Goal: Consume media (video, audio)

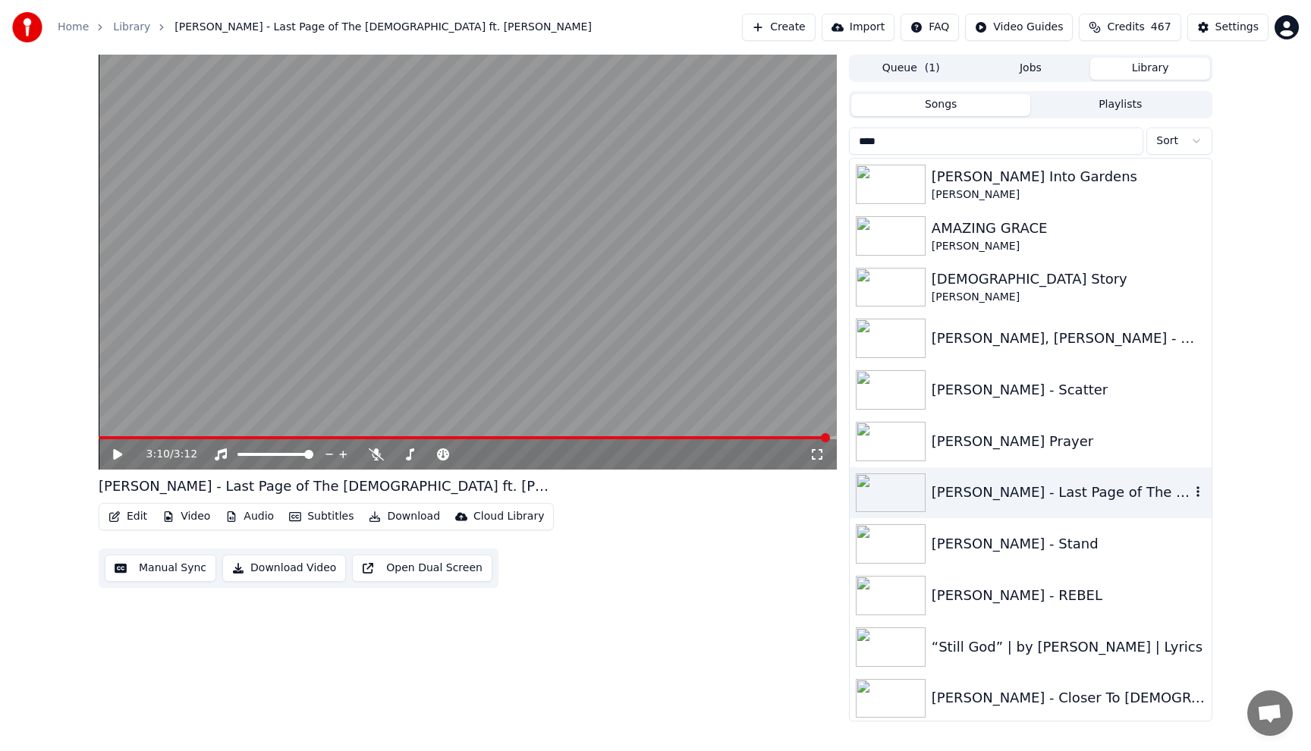
click at [1018, 495] on div "[PERSON_NAME] - Last Page of The [DEMOGRAPHIC_DATA] ft. [PERSON_NAME]" at bounding box center [1060, 492] width 259 height 21
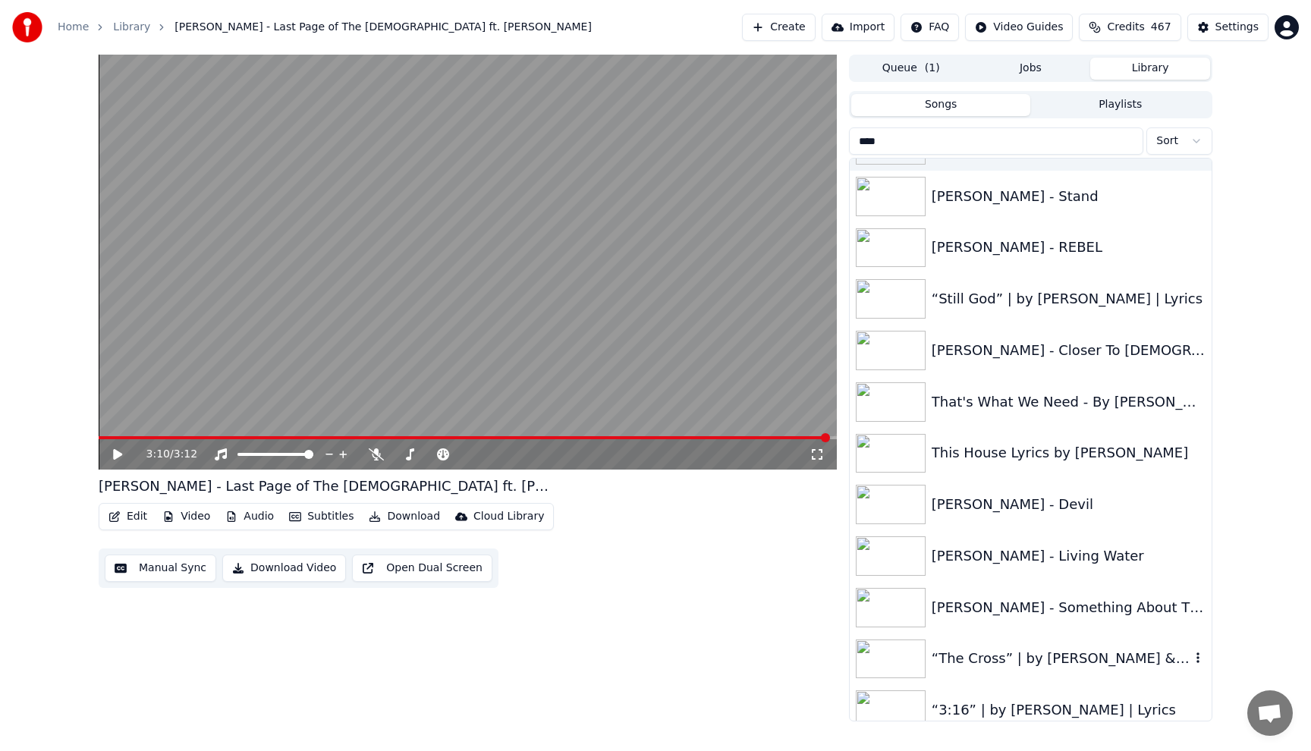
scroll to position [364, 0]
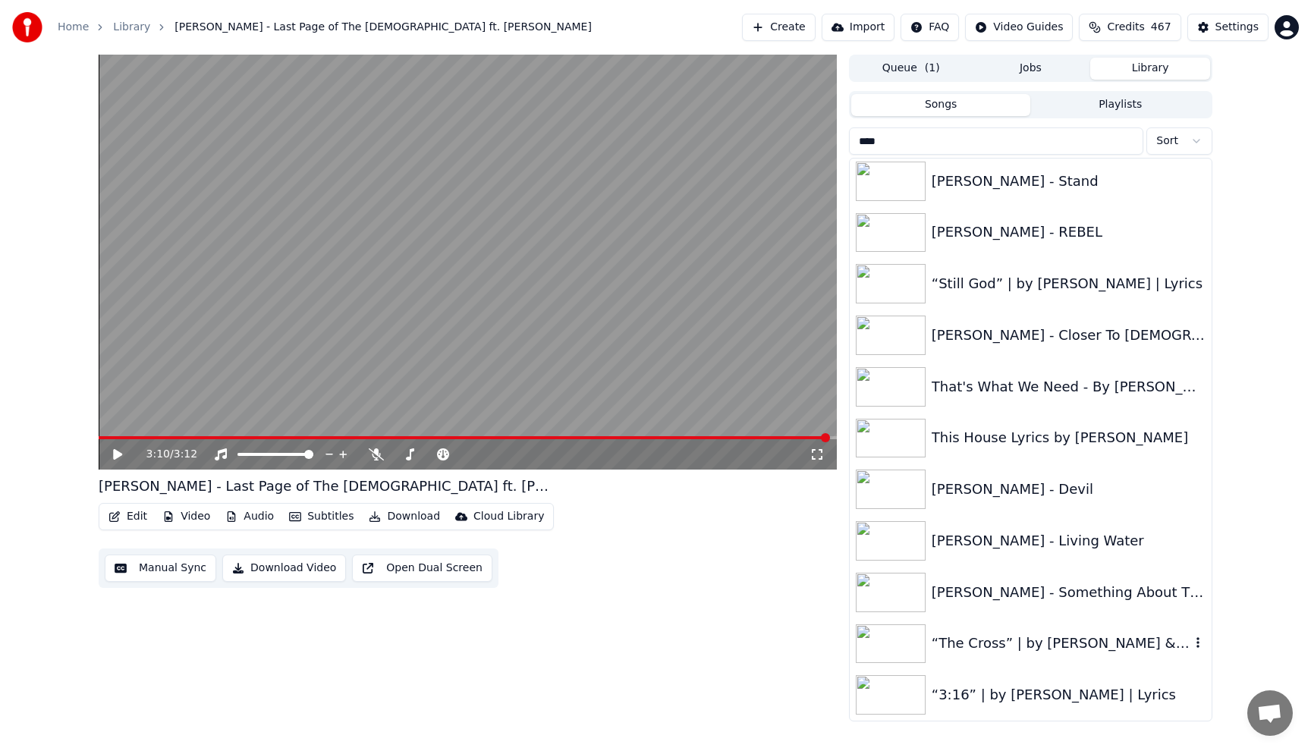
click at [1004, 649] on div "“The Cross” | by [PERSON_NAME] & [PERSON_NAME] | Lyrics" at bounding box center [1060, 643] width 259 height 21
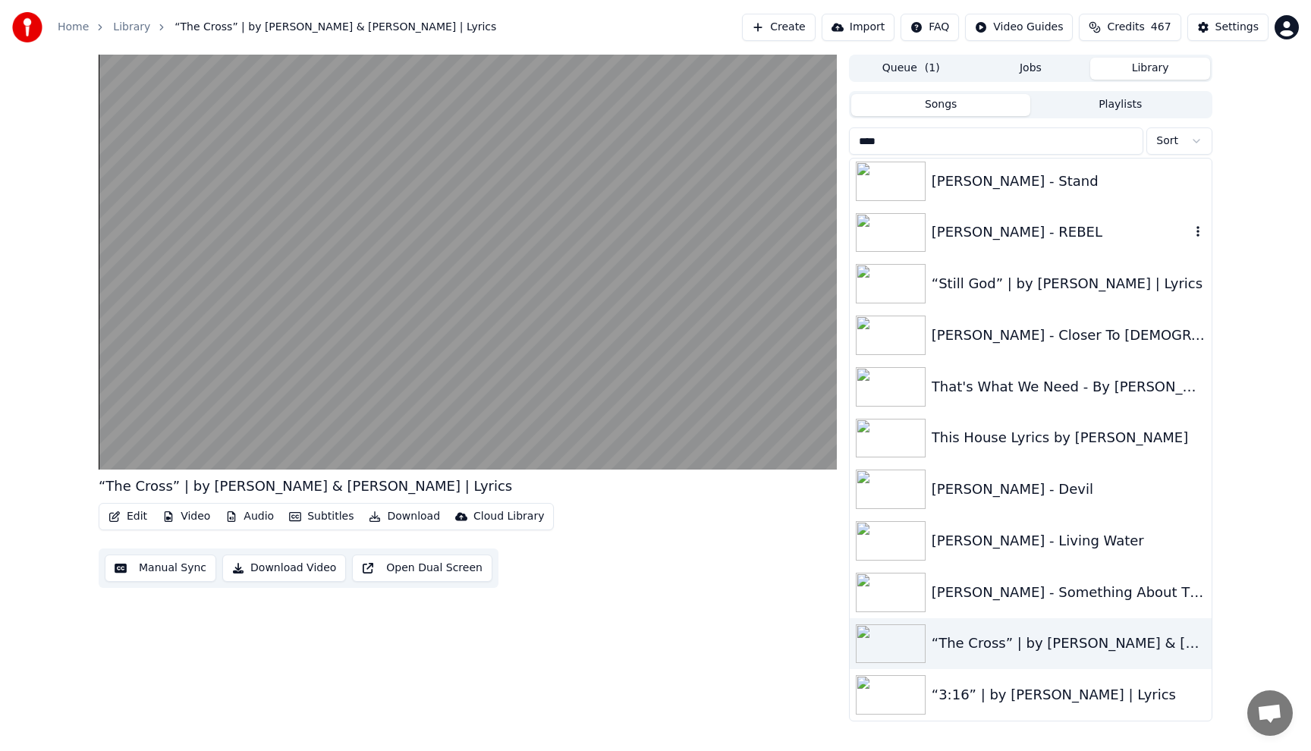
click at [993, 245] on div "[PERSON_NAME] - REBEL" at bounding box center [1030, 233] width 362 height 52
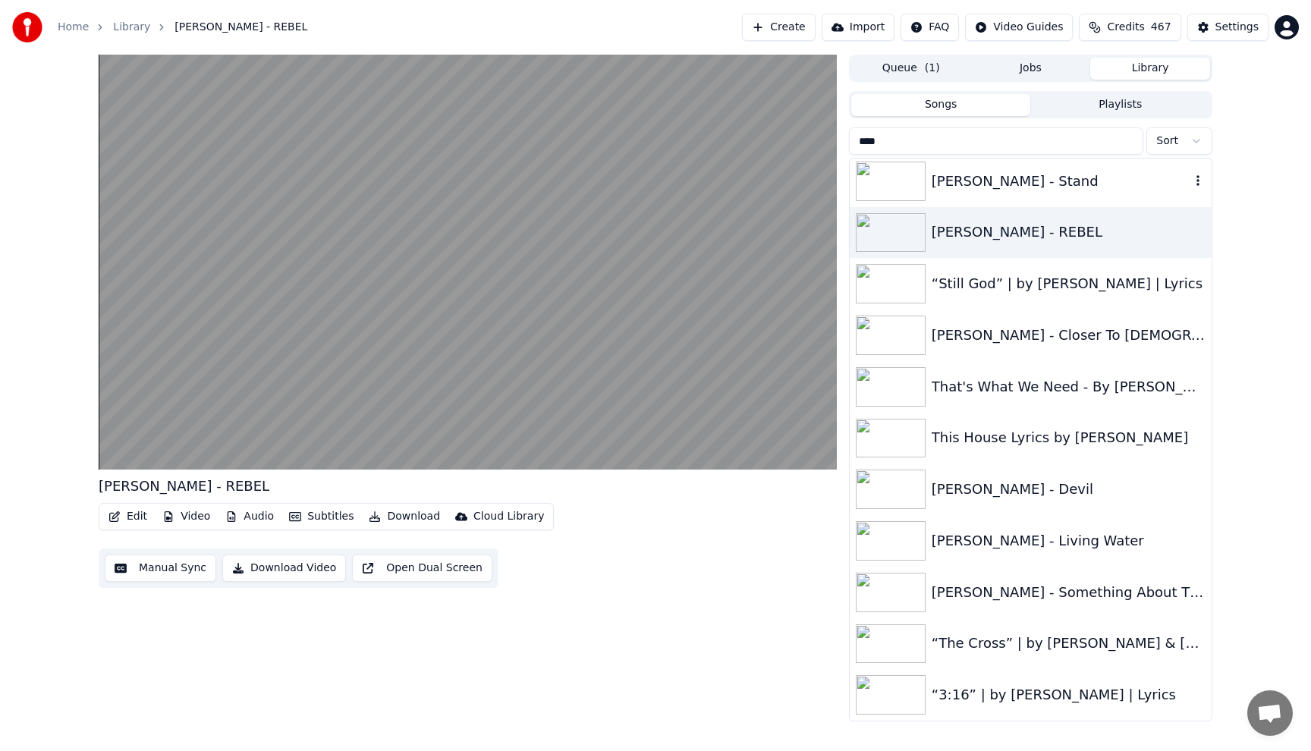
click at [959, 184] on div "[PERSON_NAME] - Stand" at bounding box center [1060, 181] width 259 height 21
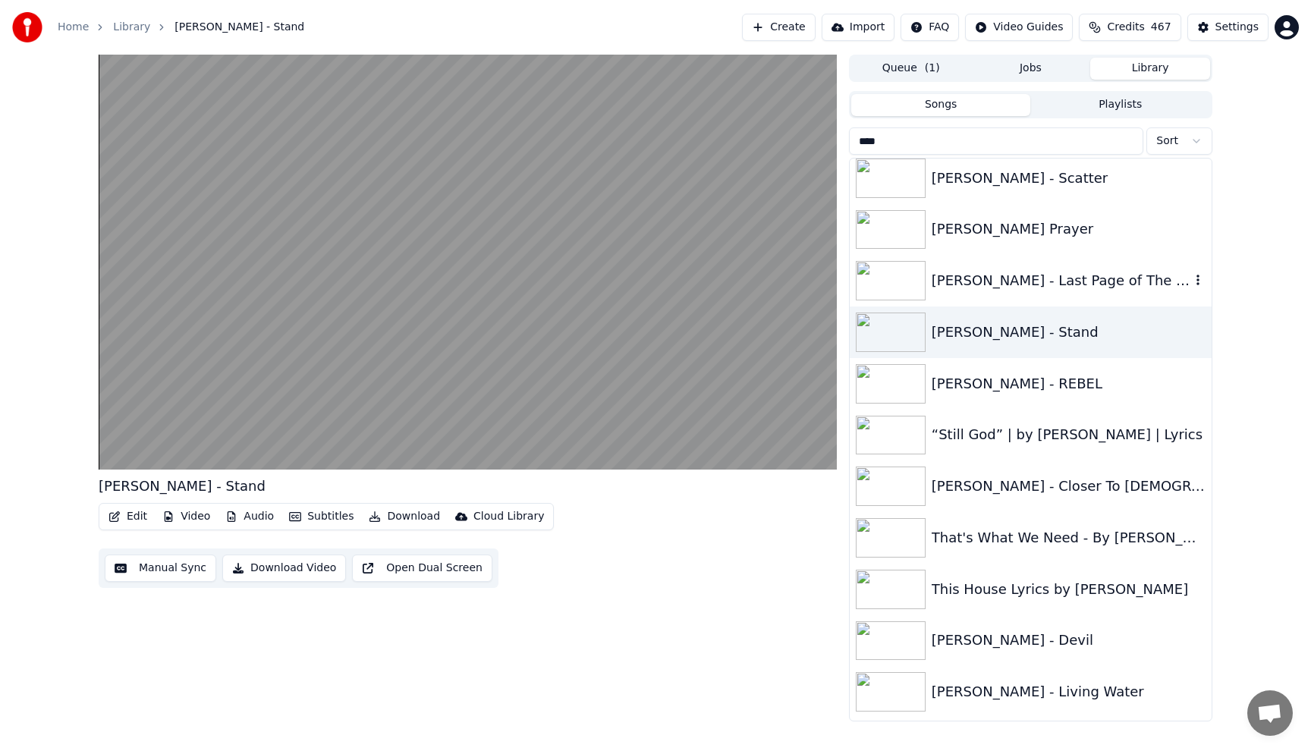
scroll to position [182, 0]
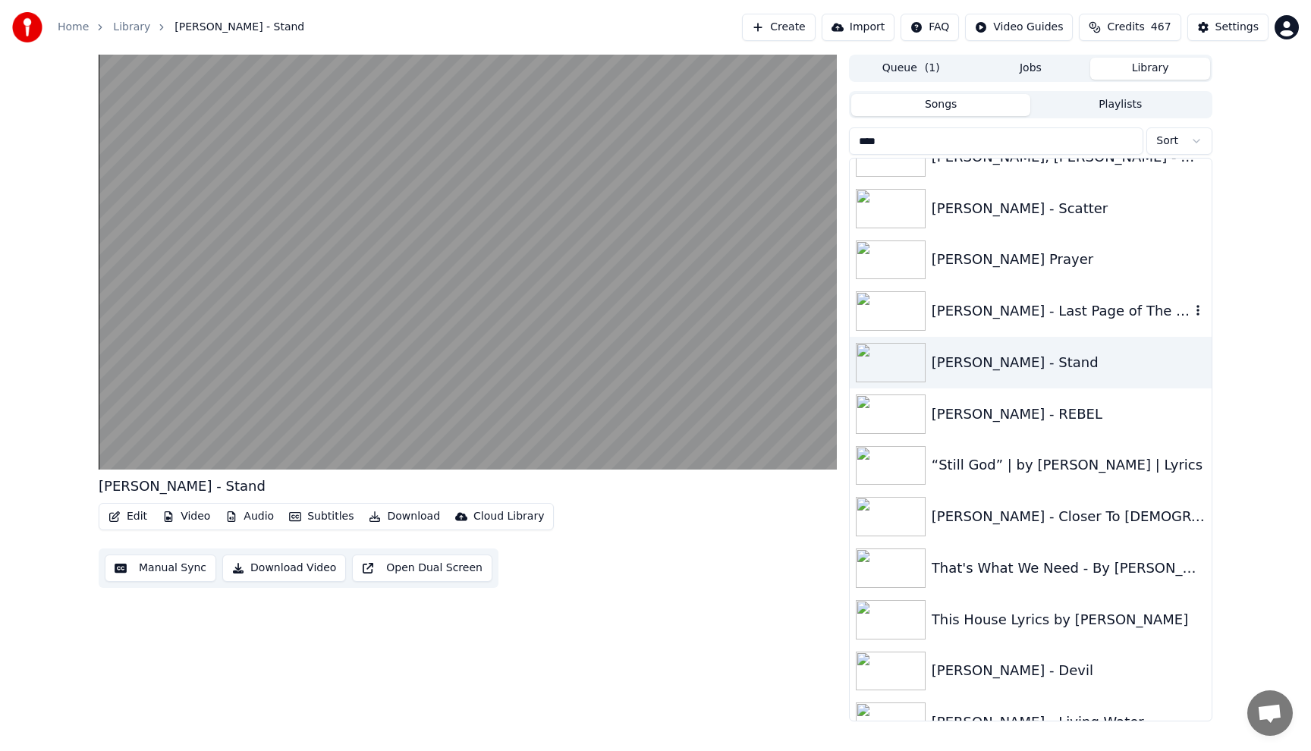
click at [976, 312] on div "[PERSON_NAME] - Last Page of The [DEMOGRAPHIC_DATA] ft. [PERSON_NAME]" at bounding box center [1060, 310] width 259 height 21
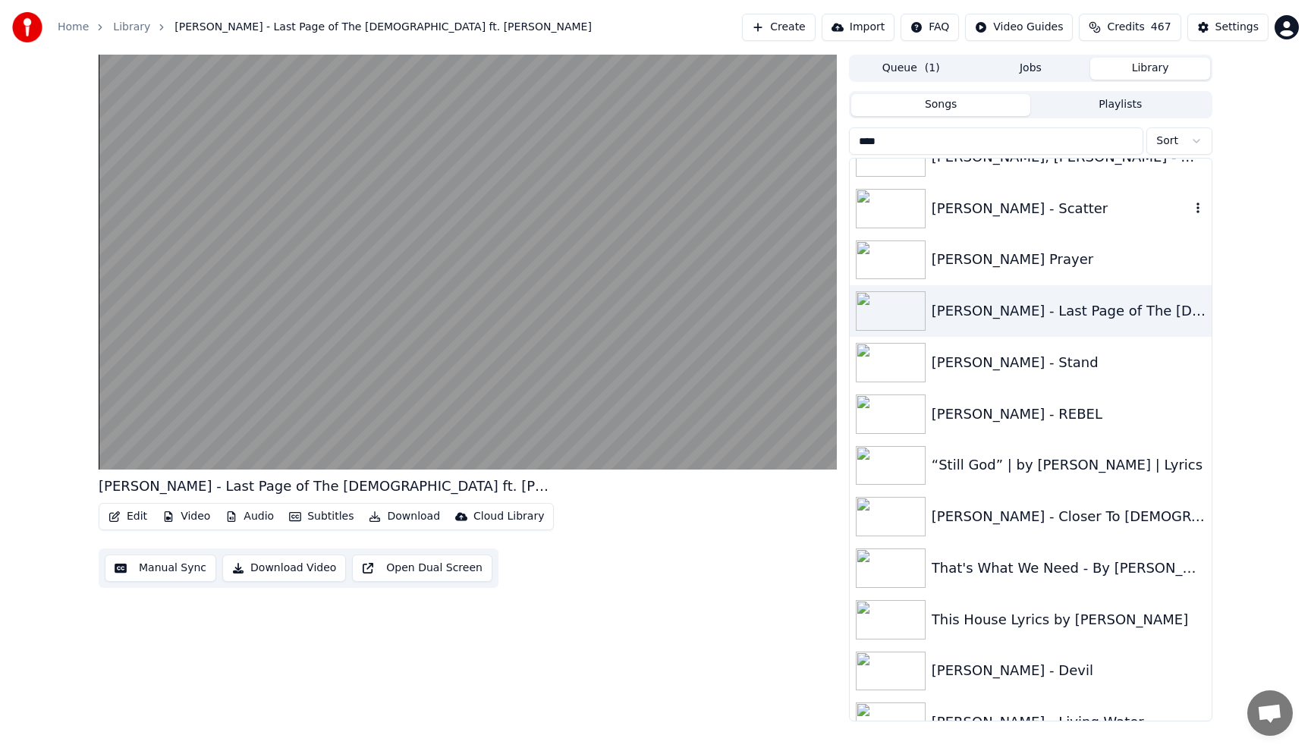
click at [975, 214] on div "[PERSON_NAME] - Scatter" at bounding box center [1060, 208] width 259 height 21
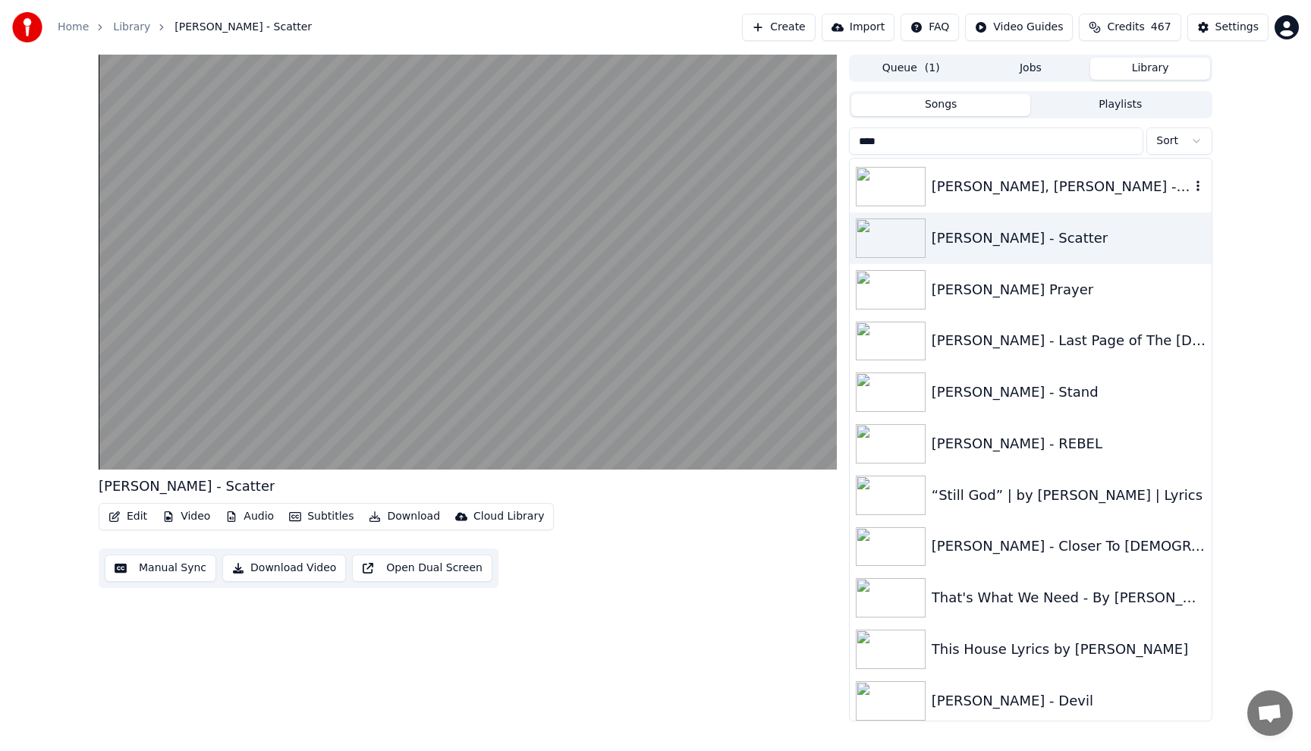
scroll to position [121, 0]
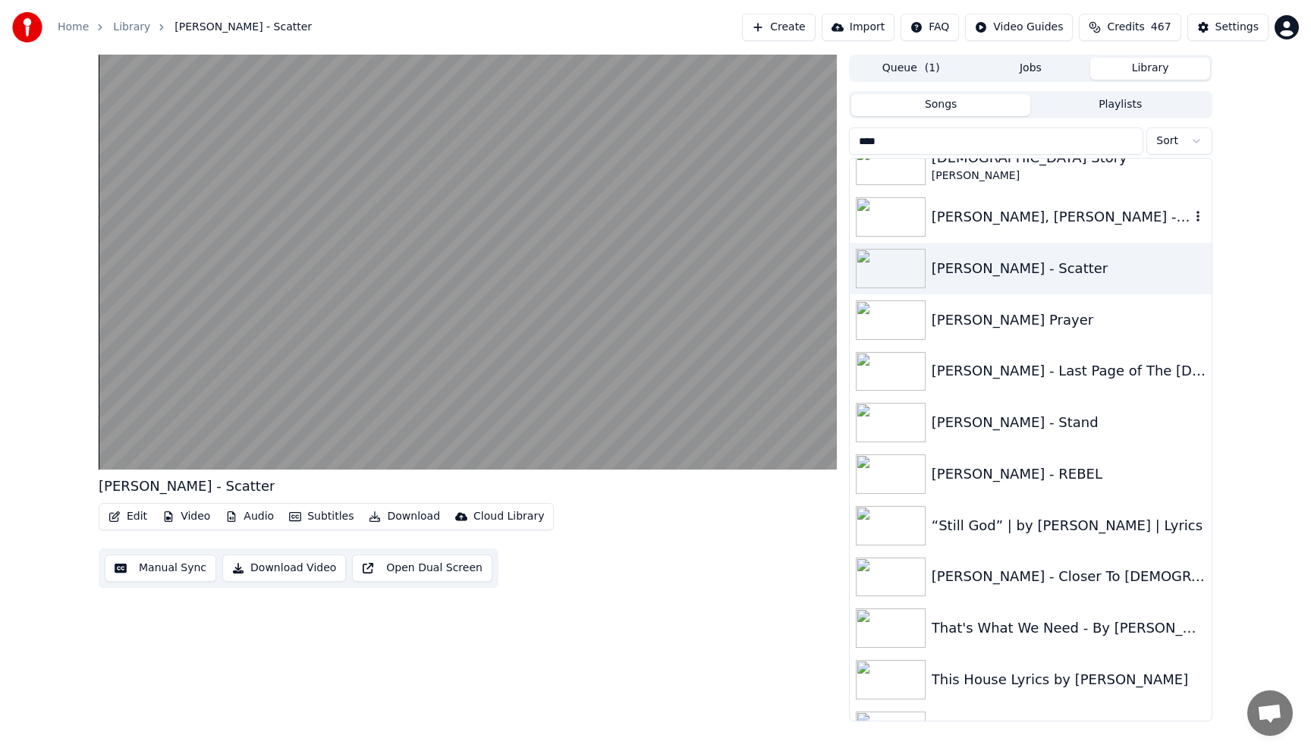
click at [994, 206] on div "[PERSON_NAME], [PERSON_NAME] - Me on Your Mind ft. [PERSON_NAME]" at bounding box center [1060, 216] width 259 height 21
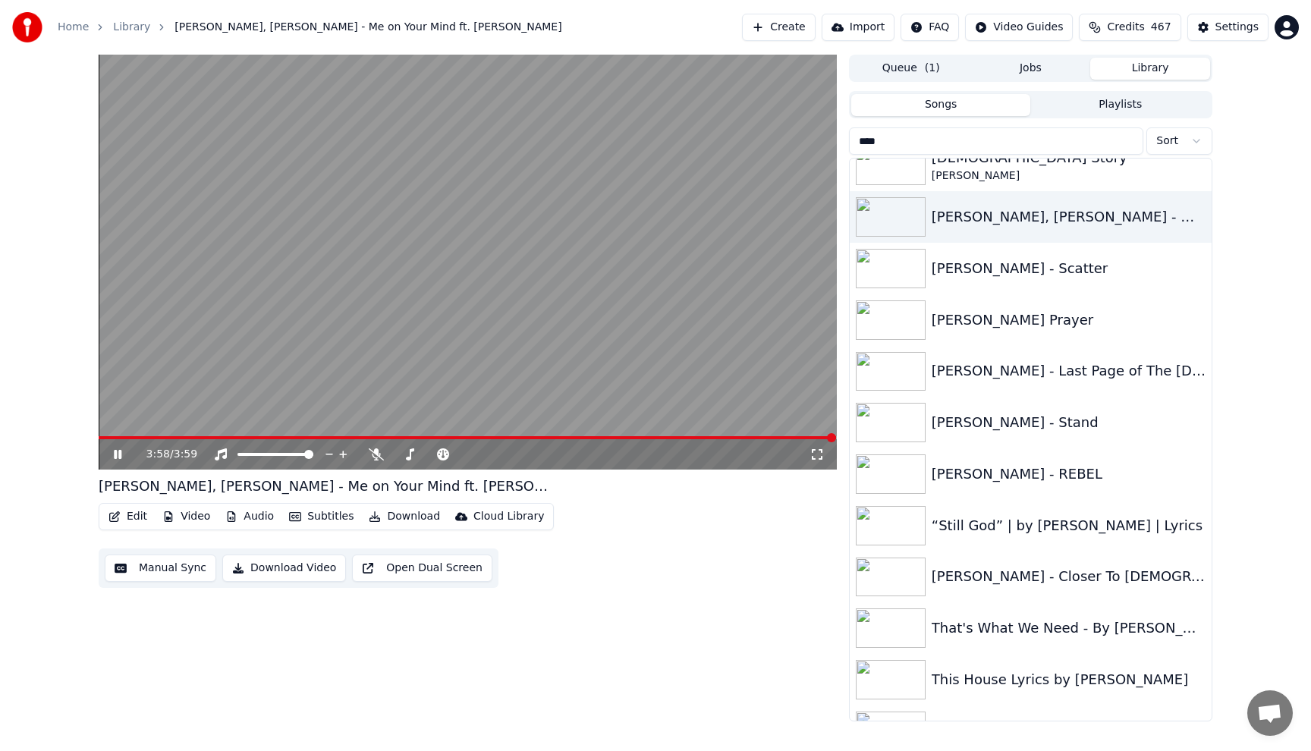
click at [99, 438] on span at bounding box center [467, 437] width 737 height 3
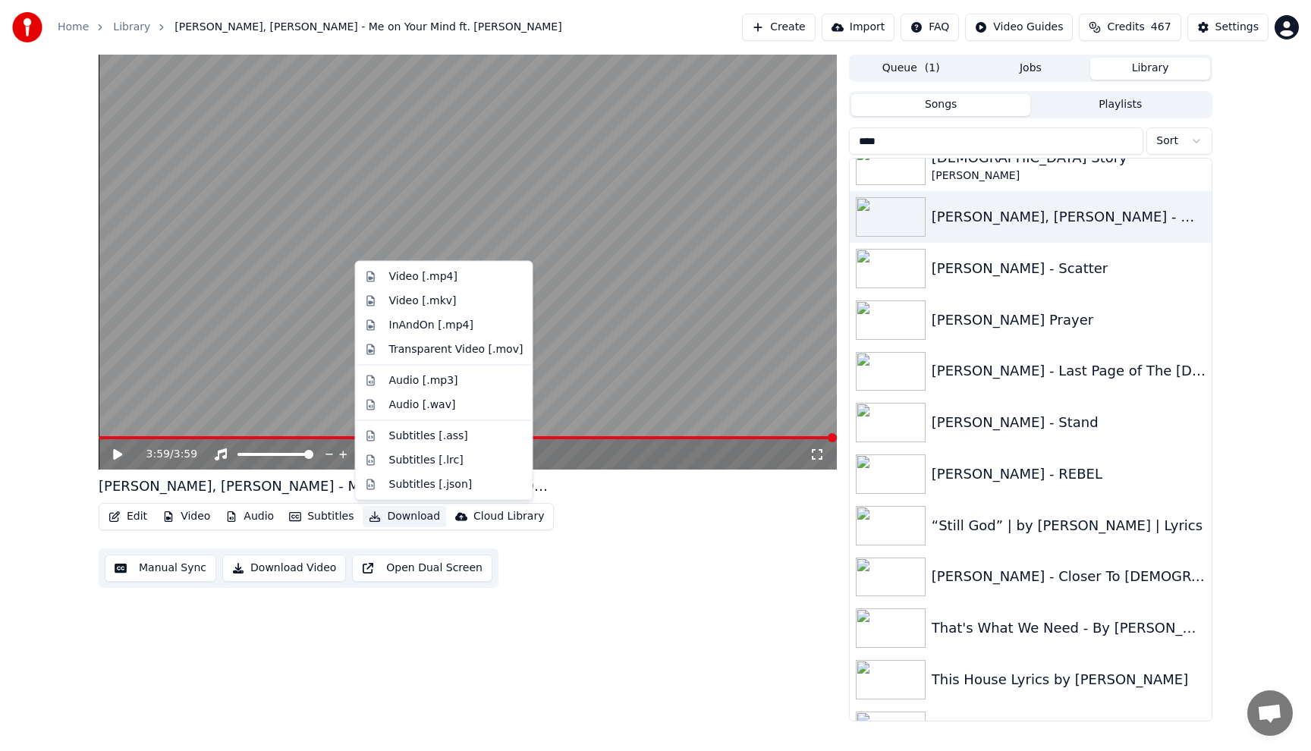
click at [408, 517] on button "Download" at bounding box center [404, 516] width 83 height 21
click at [407, 406] on div "Audio [.wav]" at bounding box center [422, 404] width 67 height 15
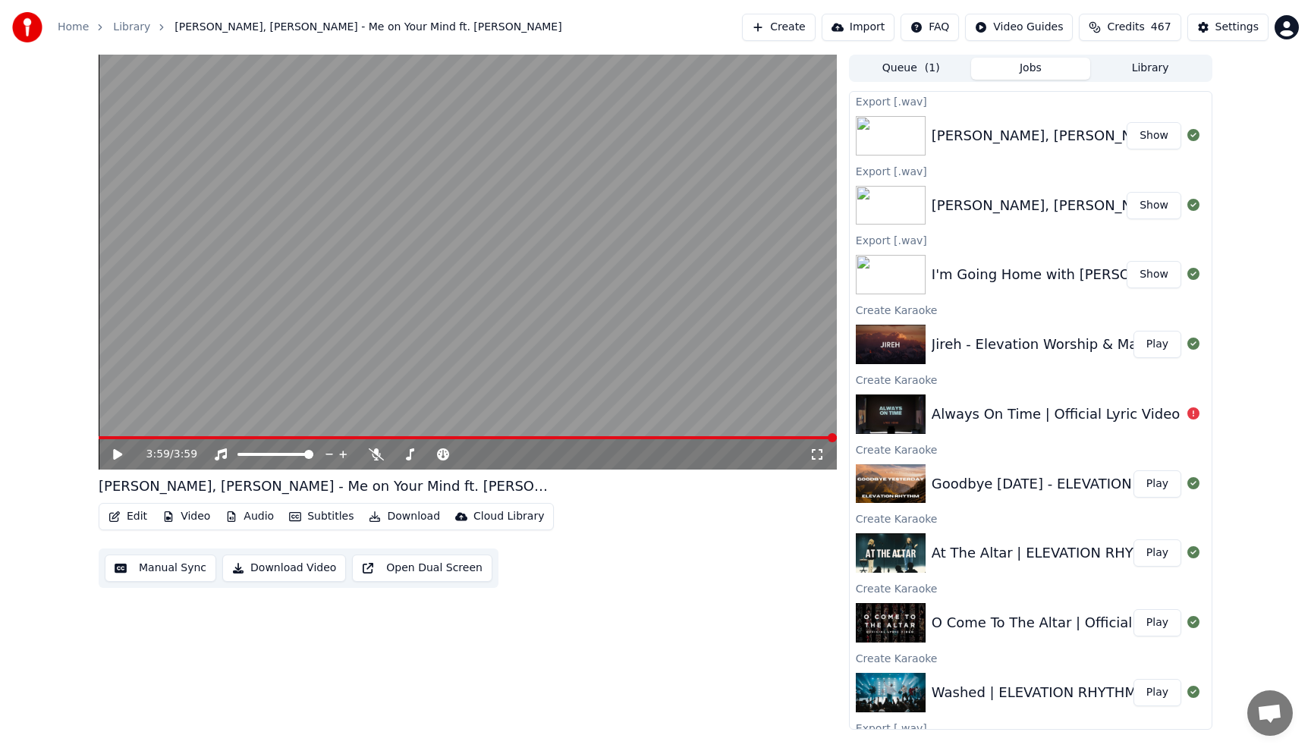
click at [1173, 71] on button "Library" at bounding box center [1150, 69] width 120 height 22
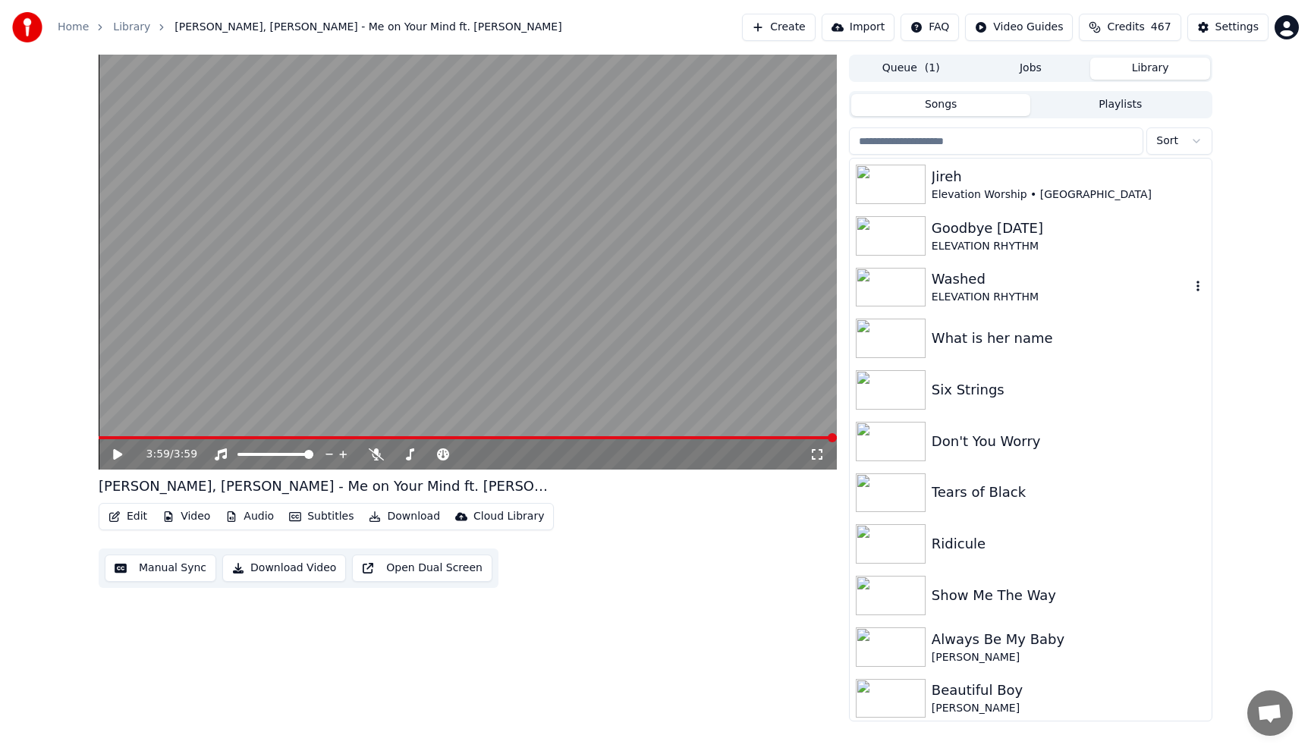
click at [988, 279] on div "Washed" at bounding box center [1060, 278] width 259 height 21
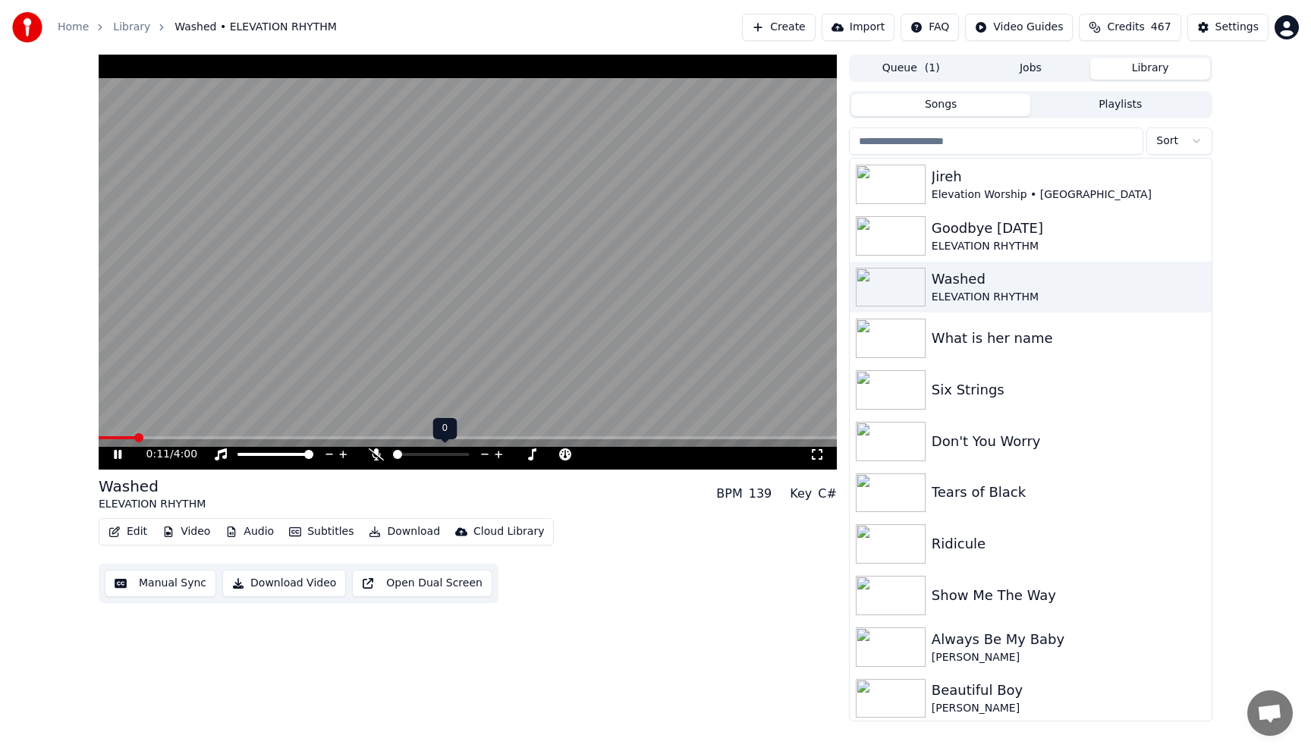
click at [406, 456] on div at bounding box center [445, 454] width 122 height 15
click at [410, 455] on span at bounding box center [431, 454] width 76 height 3
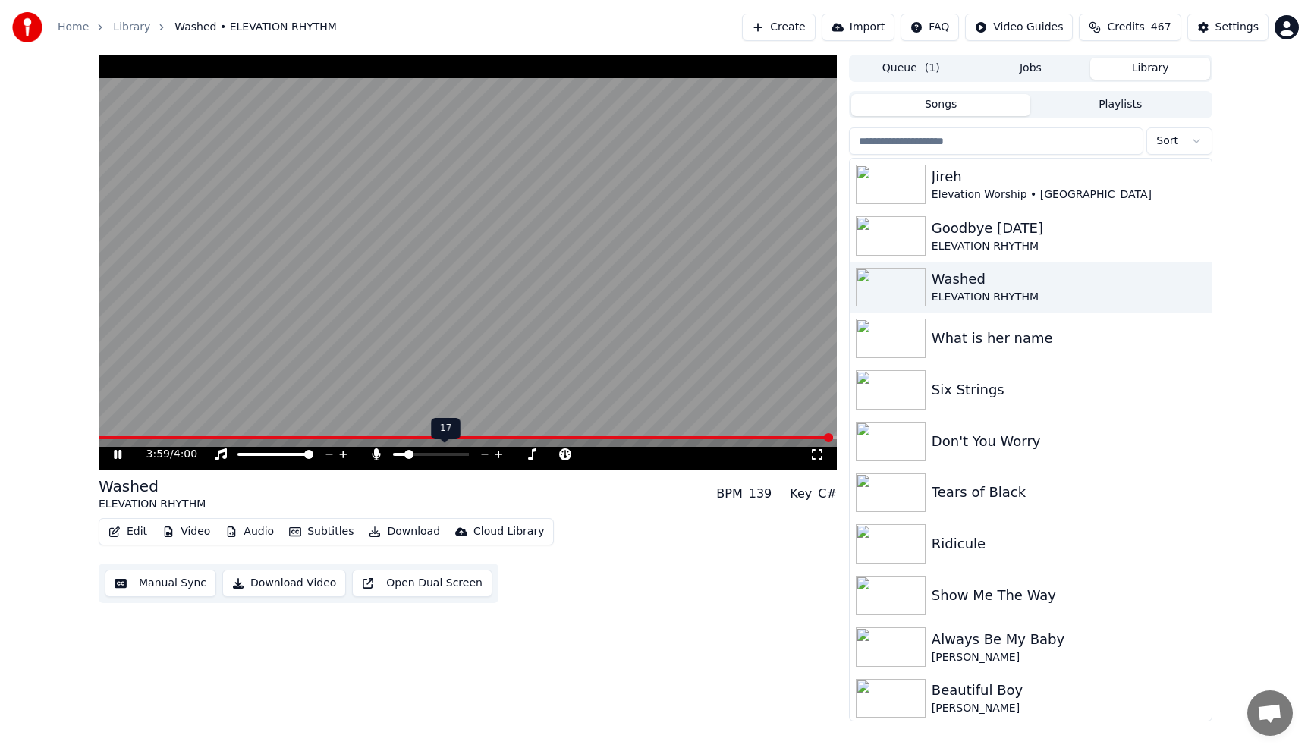
click at [405, 454] on span at bounding box center [408, 454] width 9 height 9
click at [406, 454] on span at bounding box center [408, 454] width 9 height 9
click at [118, 456] on icon at bounding box center [117, 454] width 9 height 11
click at [388, 531] on button "Download" at bounding box center [404, 531] width 83 height 21
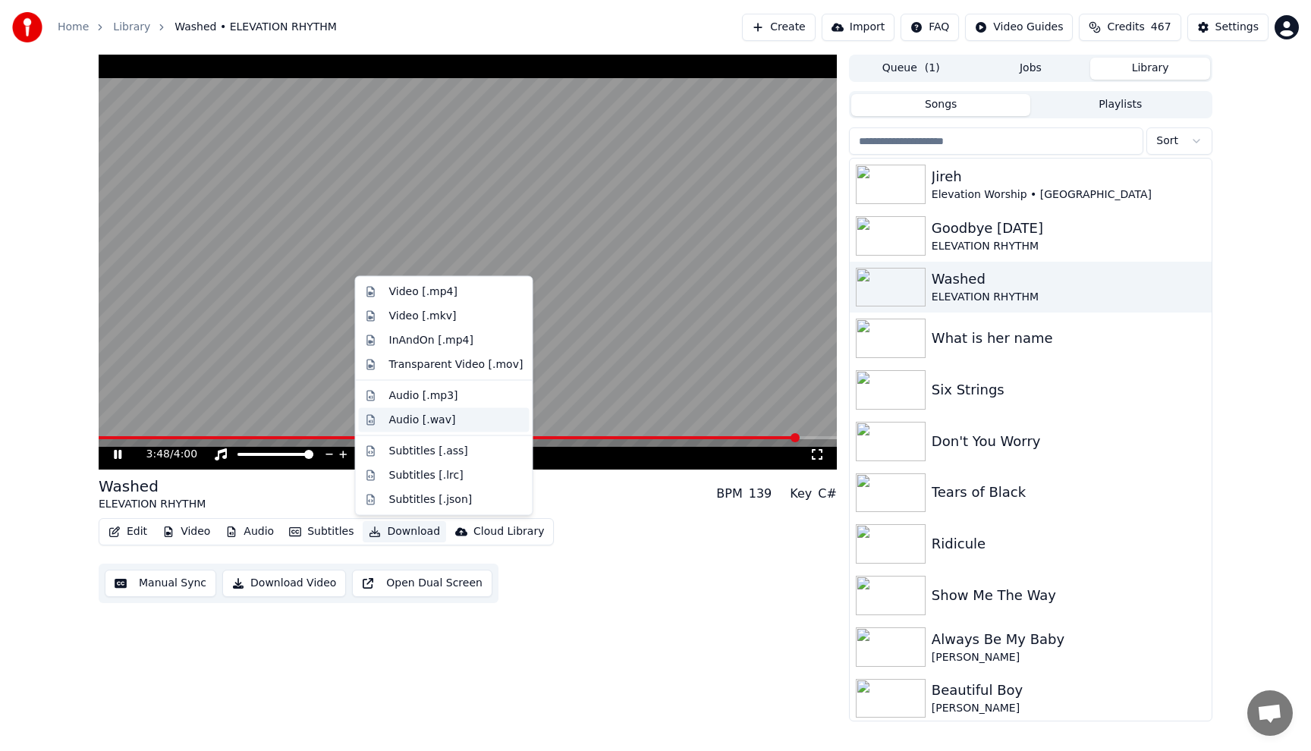
click at [389, 425] on div "Audio [.wav]" at bounding box center [422, 419] width 67 height 15
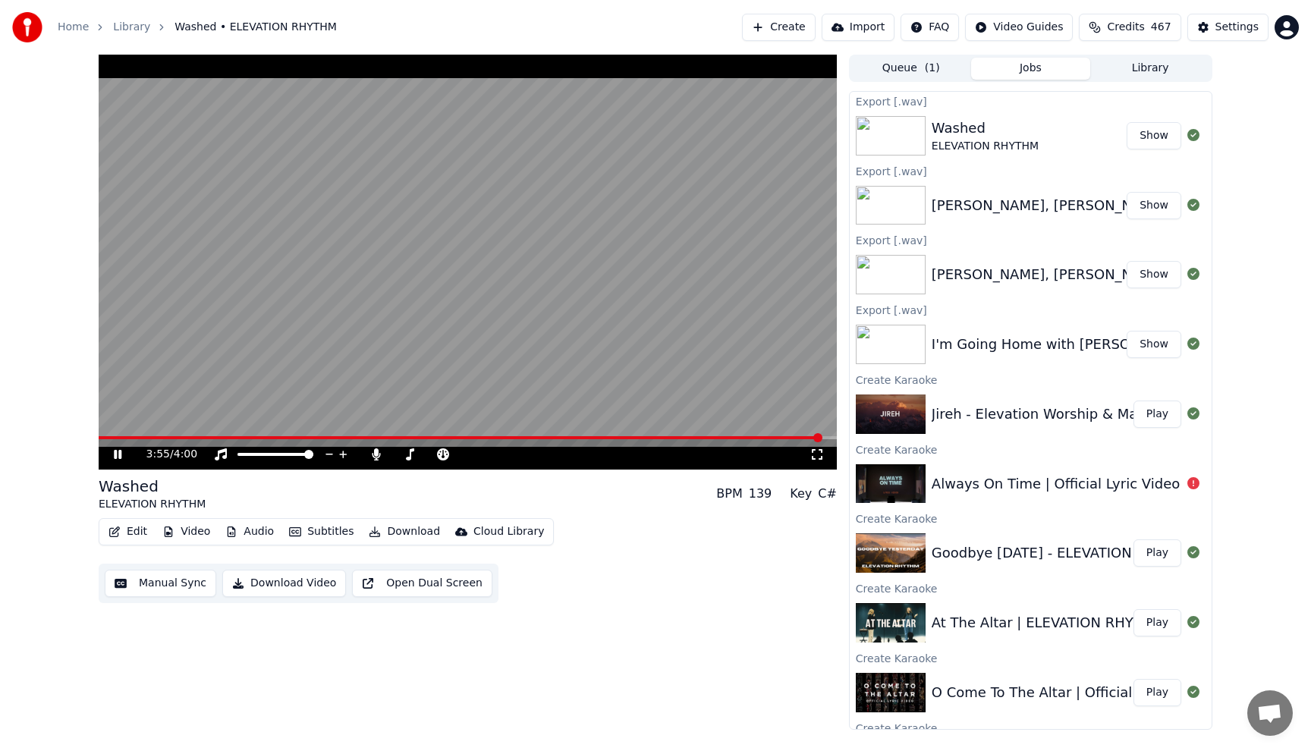
click at [1157, 205] on button "Show" at bounding box center [1153, 205] width 55 height 27
click at [1153, 130] on button "Show" at bounding box center [1153, 135] width 55 height 27
click at [1151, 278] on button "Show" at bounding box center [1153, 274] width 55 height 27
click at [115, 457] on icon at bounding box center [117, 454] width 9 height 11
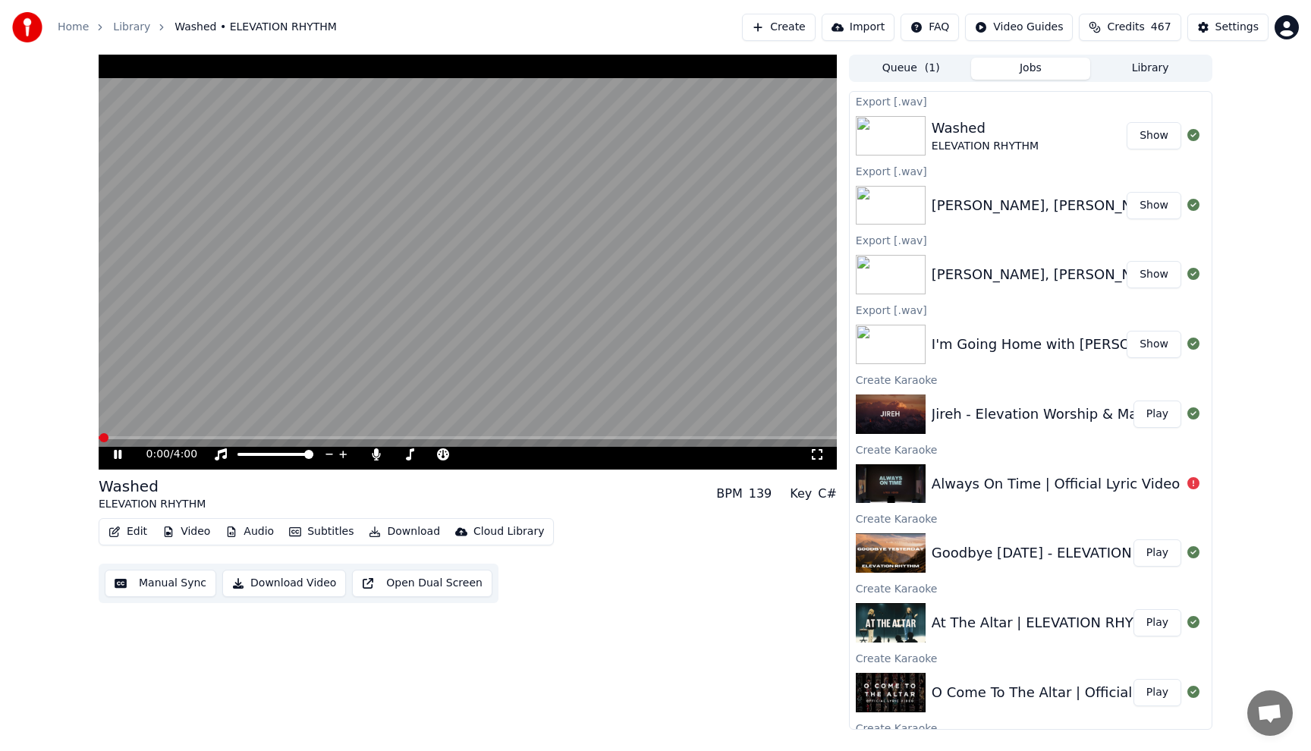
click at [115, 457] on icon at bounding box center [118, 454] width 8 height 9
click at [1154, 623] on button "Play" at bounding box center [1157, 622] width 48 height 27
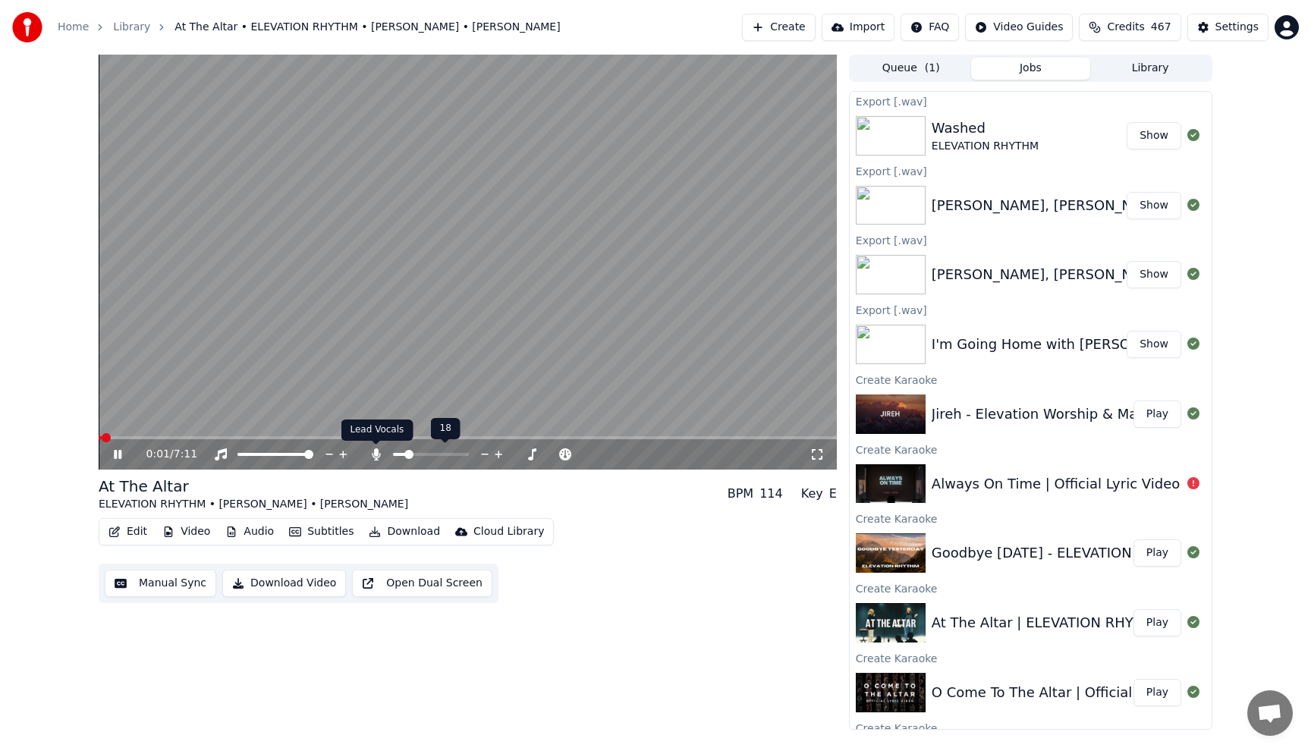
click at [376, 453] on icon at bounding box center [376, 454] width 8 height 12
click at [376, 453] on icon at bounding box center [376, 454] width 15 height 12
click at [432, 454] on span at bounding box center [413, 454] width 40 height 3
click at [374, 456] on icon at bounding box center [376, 454] width 15 height 12
click at [532, 454] on icon at bounding box center [532, 455] width 8 height 8
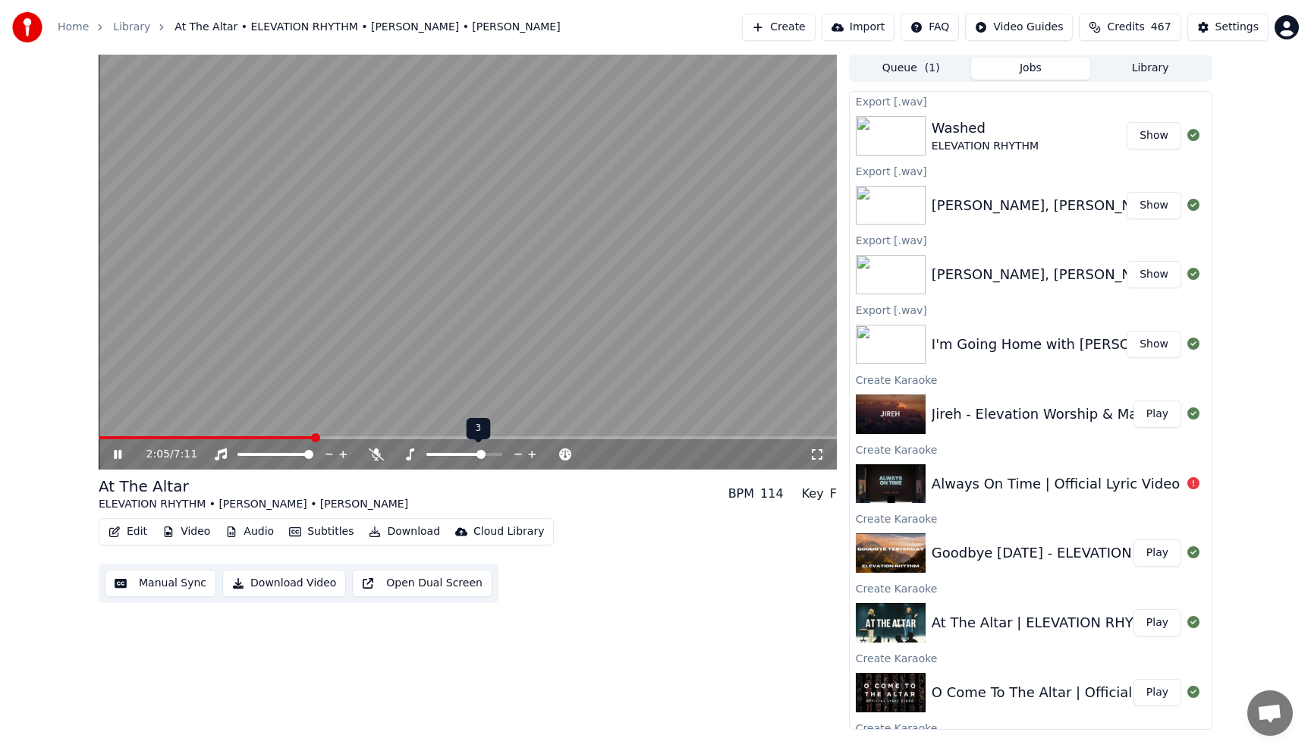
click at [532, 454] on icon at bounding box center [532, 455] width 8 height 8
click at [387, 232] on video at bounding box center [468, 262] width 738 height 415
